Goal: Find contact information: Find contact information

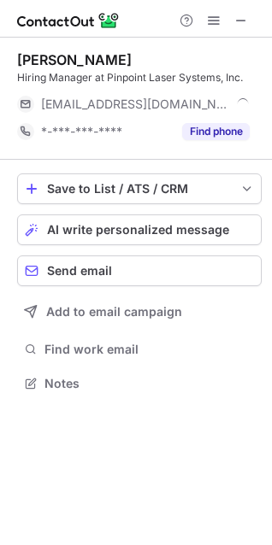
scroll to position [372, 272]
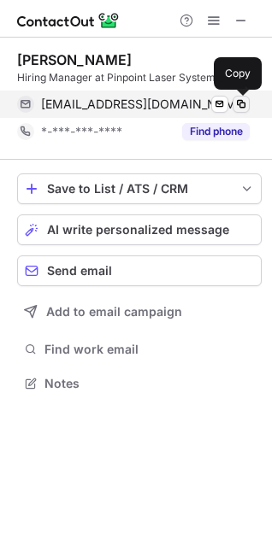
click at [240, 103] on span at bounding box center [241, 104] width 14 height 14
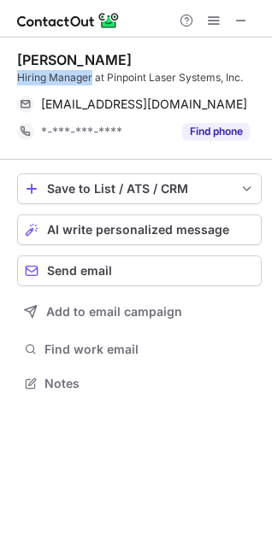
drag, startPoint x: 92, startPoint y: 78, endPoint x: 10, endPoint y: 78, distance: 82.1
click at [10, 78] on div "[PERSON_NAME] Hiring Manager at Pinpoint Laser Systems, Inc. [EMAIL_ADDRESS][DO…" at bounding box center [136, 224] width 272 height 372
copy div "Hiring Manager"
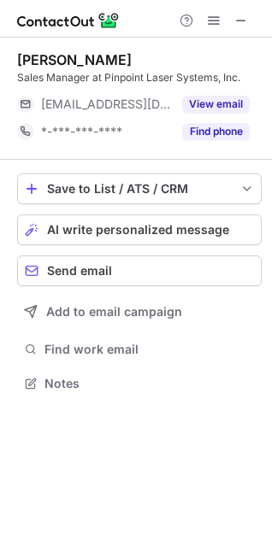
scroll to position [372, 272]
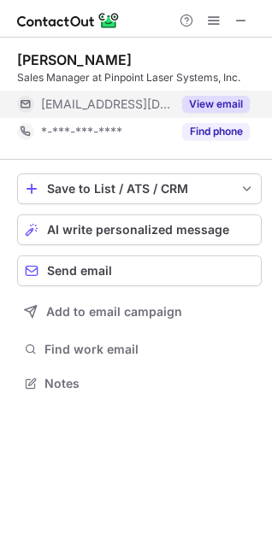
click at [231, 98] on button "View email" at bounding box center [216, 104] width 68 height 17
